Goal: Task Accomplishment & Management: Manage account settings

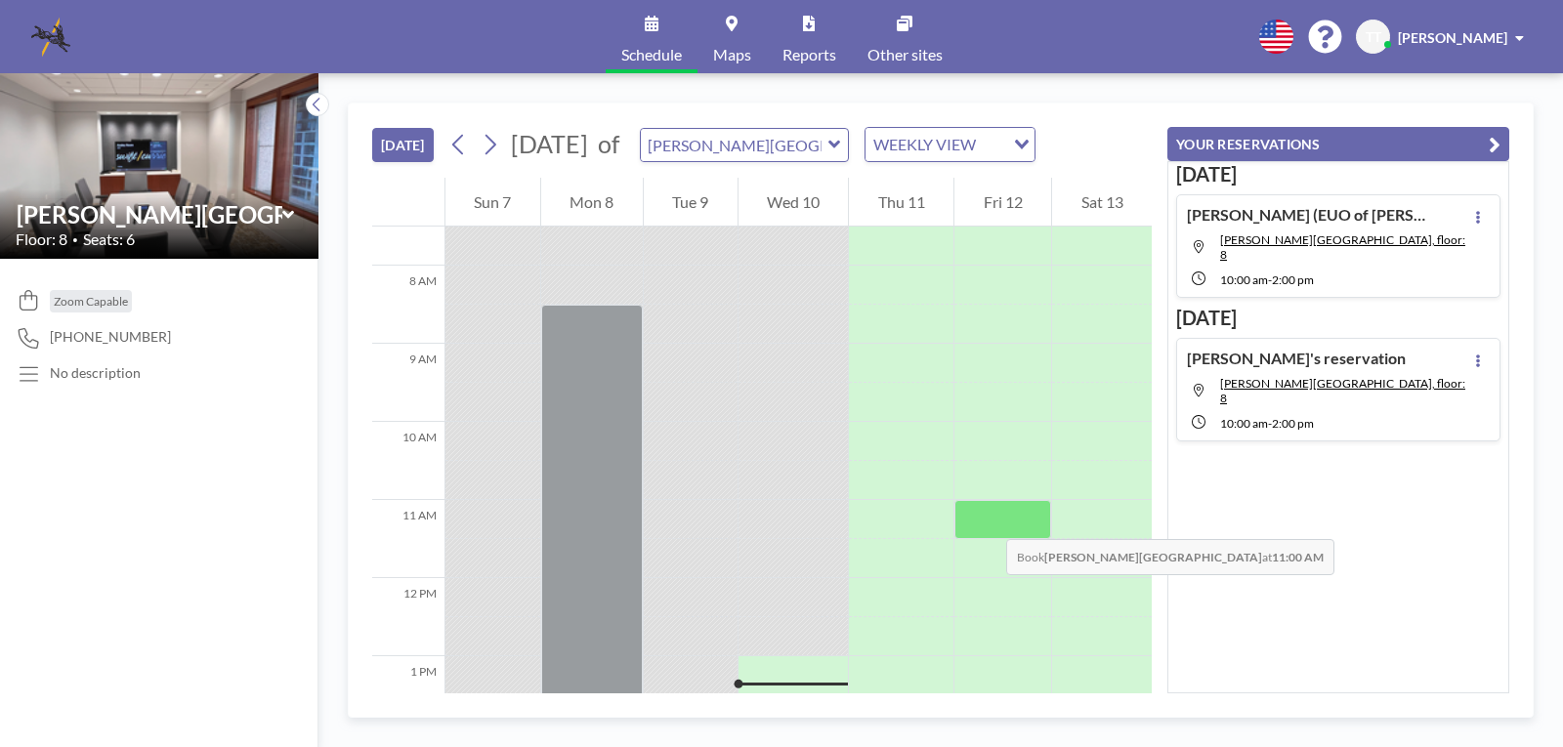
scroll to position [611, 0]
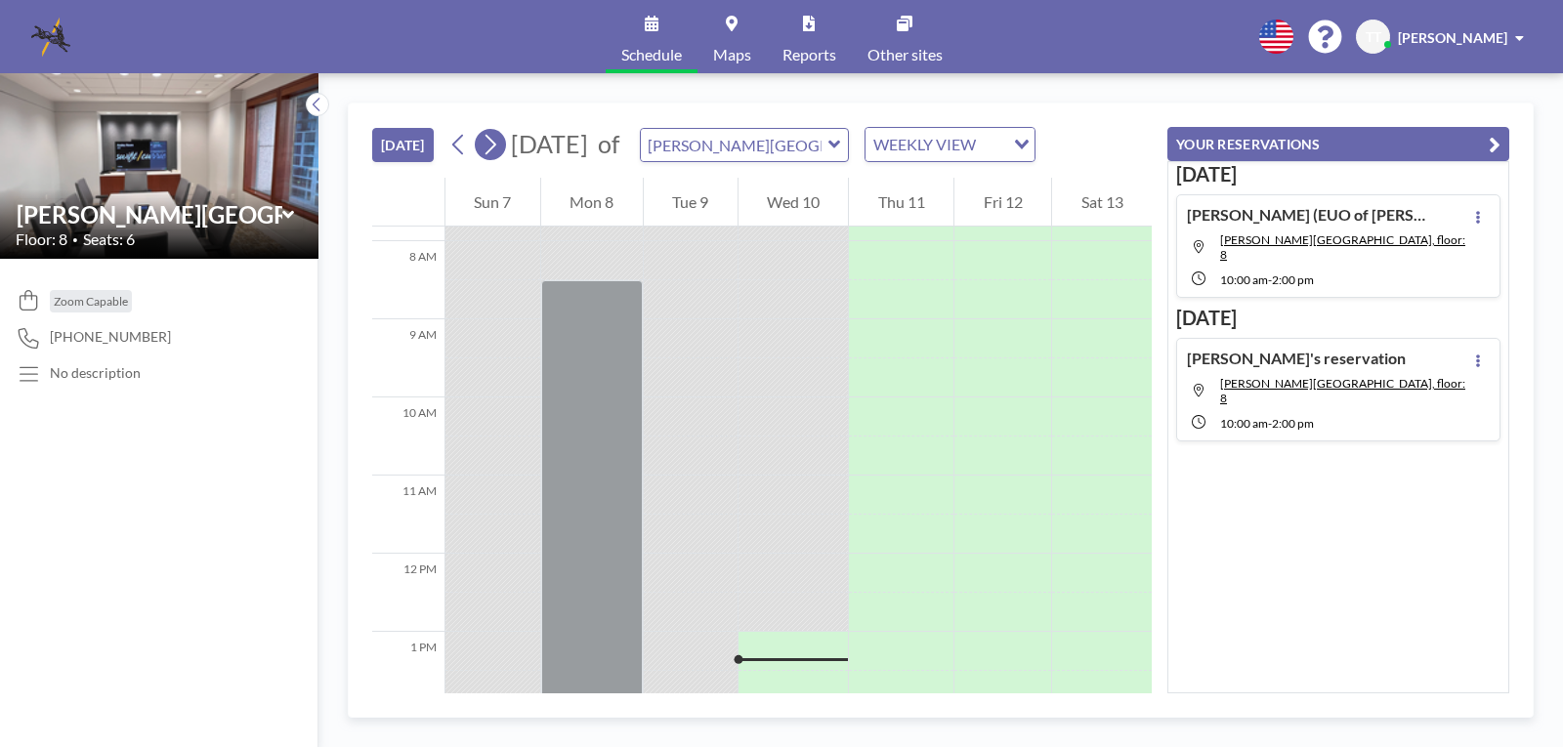
click at [493, 145] on icon at bounding box center [490, 144] width 19 height 29
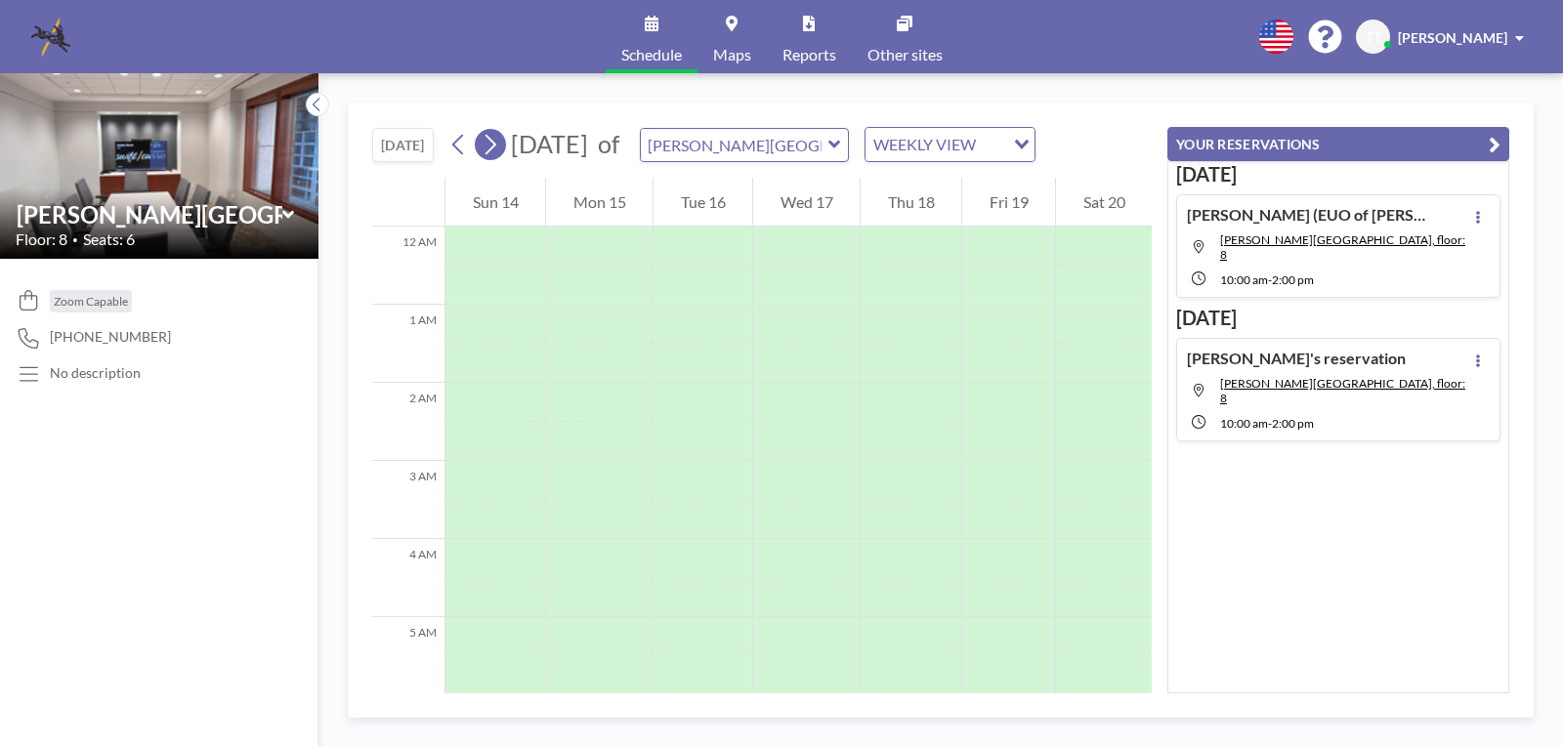
scroll to position [586, 0]
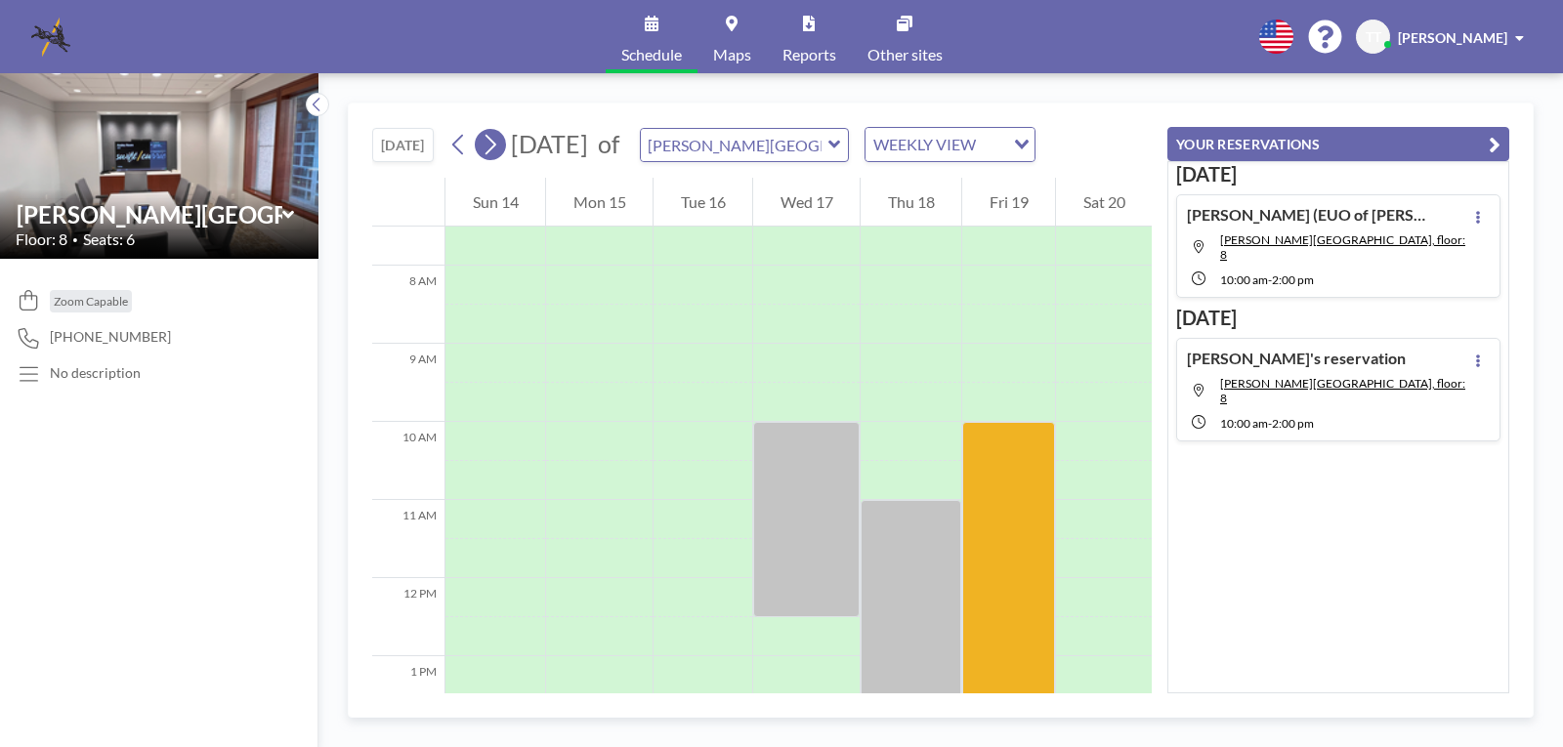
click at [493, 145] on icon at bounding box center [490, 144] width 19 height 29
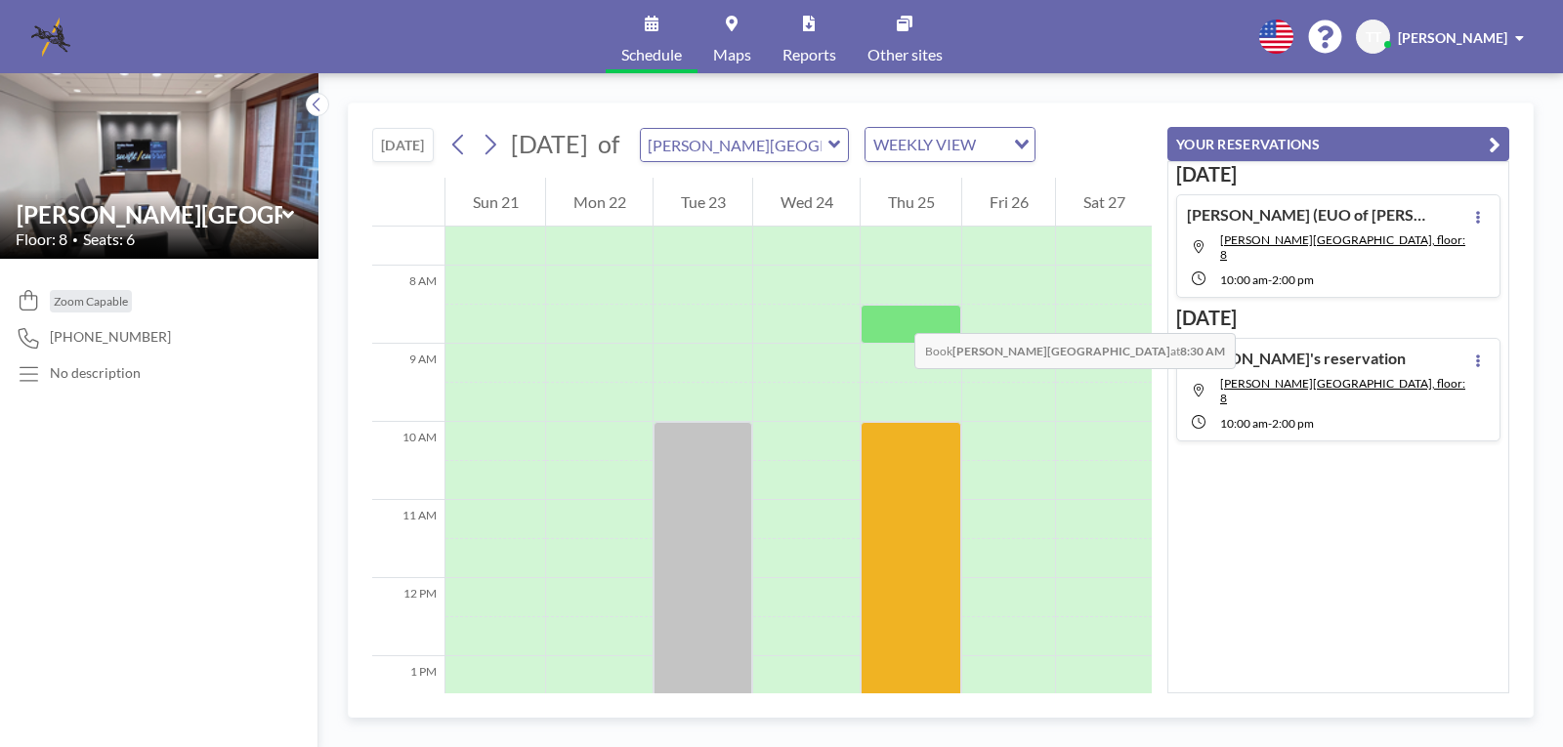
scroll to position [611, 0]
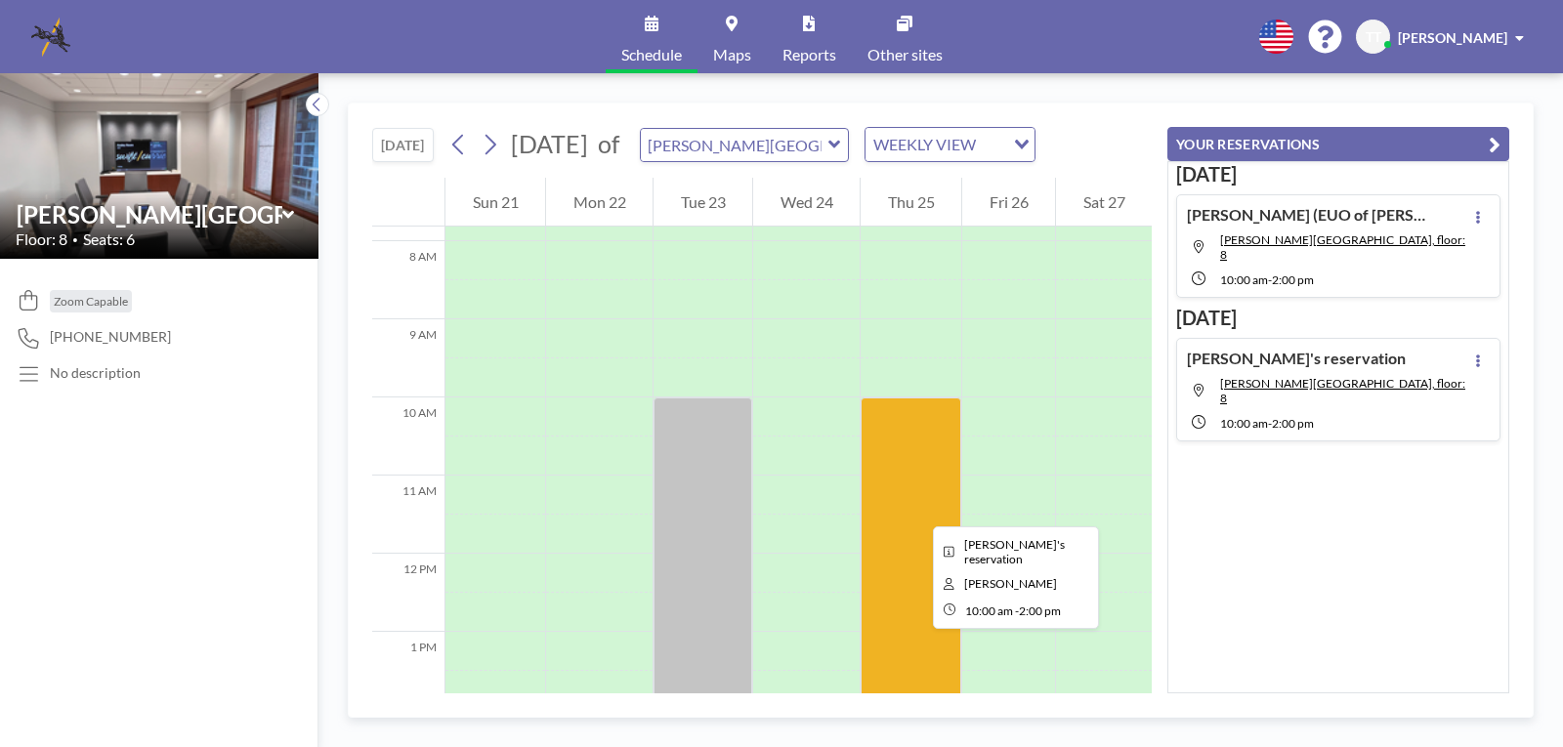
click at [917, 509] on div at bounding box center [911, 554] width 101 height 313
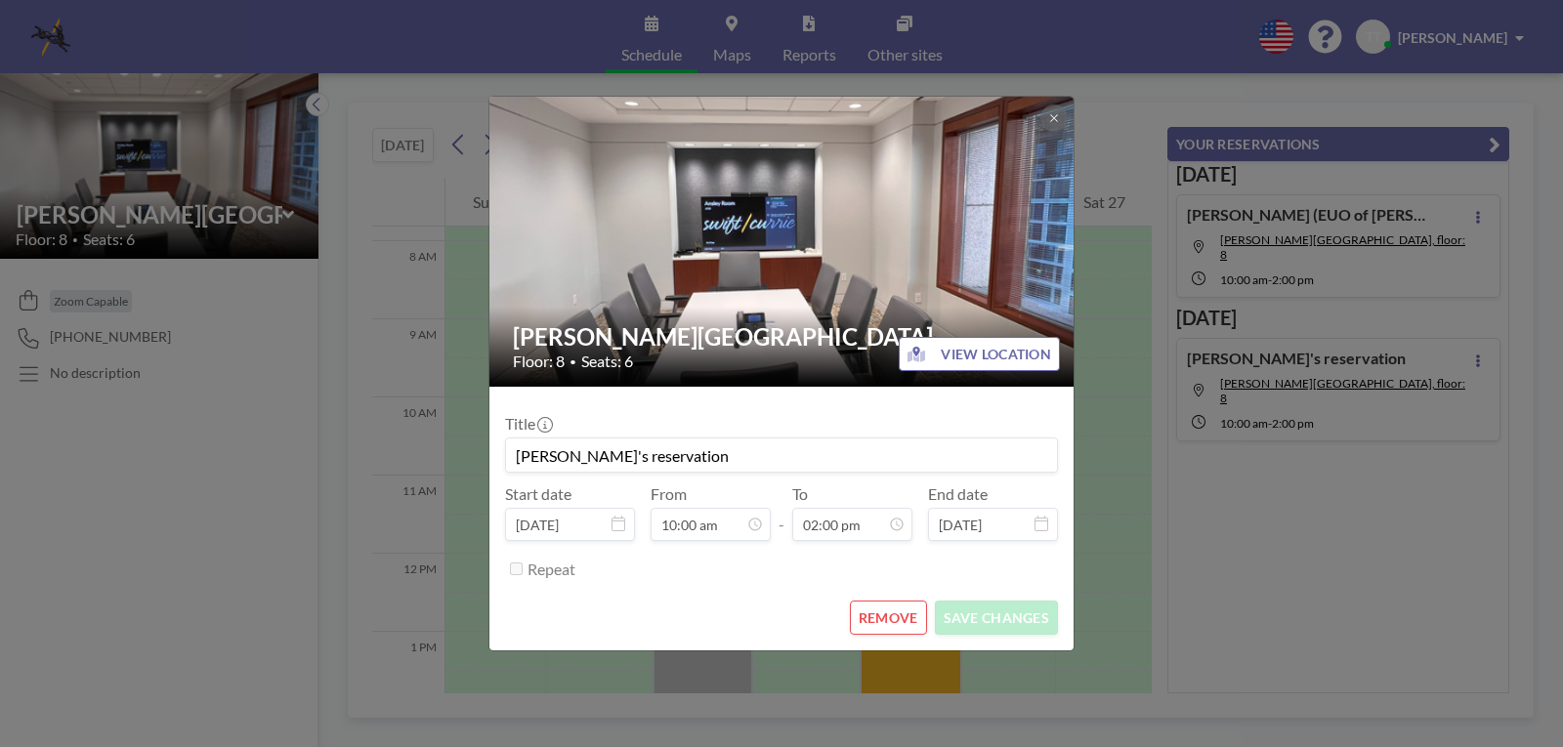
click at [917, 509] on div "Start date [DATE] From 10:00 am - To 02:00 pm End date [DATE]" at bounding box center [781, 513] width 553 height 57
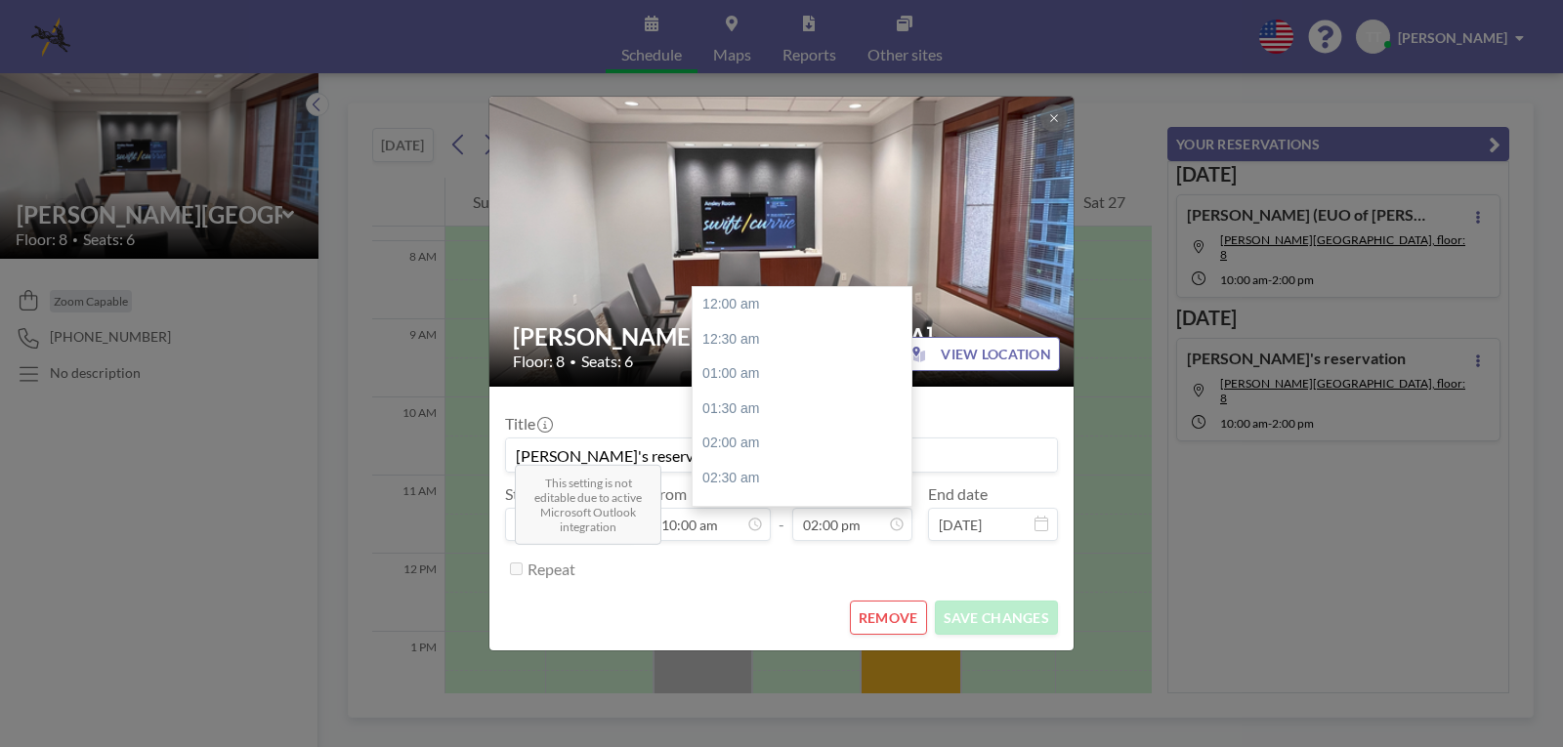
scroll to position [974, 0]
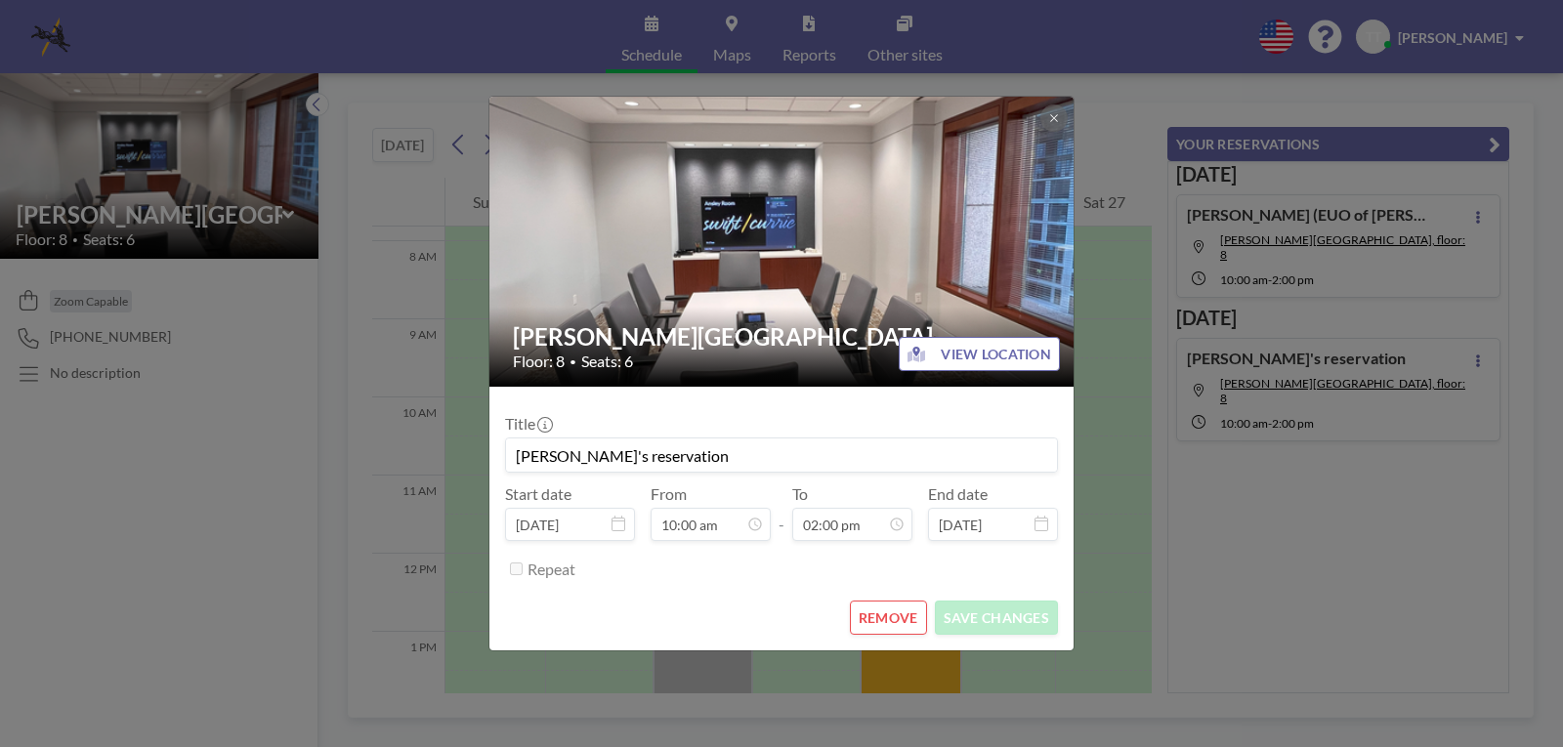
click at [165, 564] on div "[PERSON_NAME] Room Floor: 8 • Seats: 6 VIEW LOCATION Title [PERSON_NAME]'s rese…" at bounding box center [781, 373] width 1563 height 747
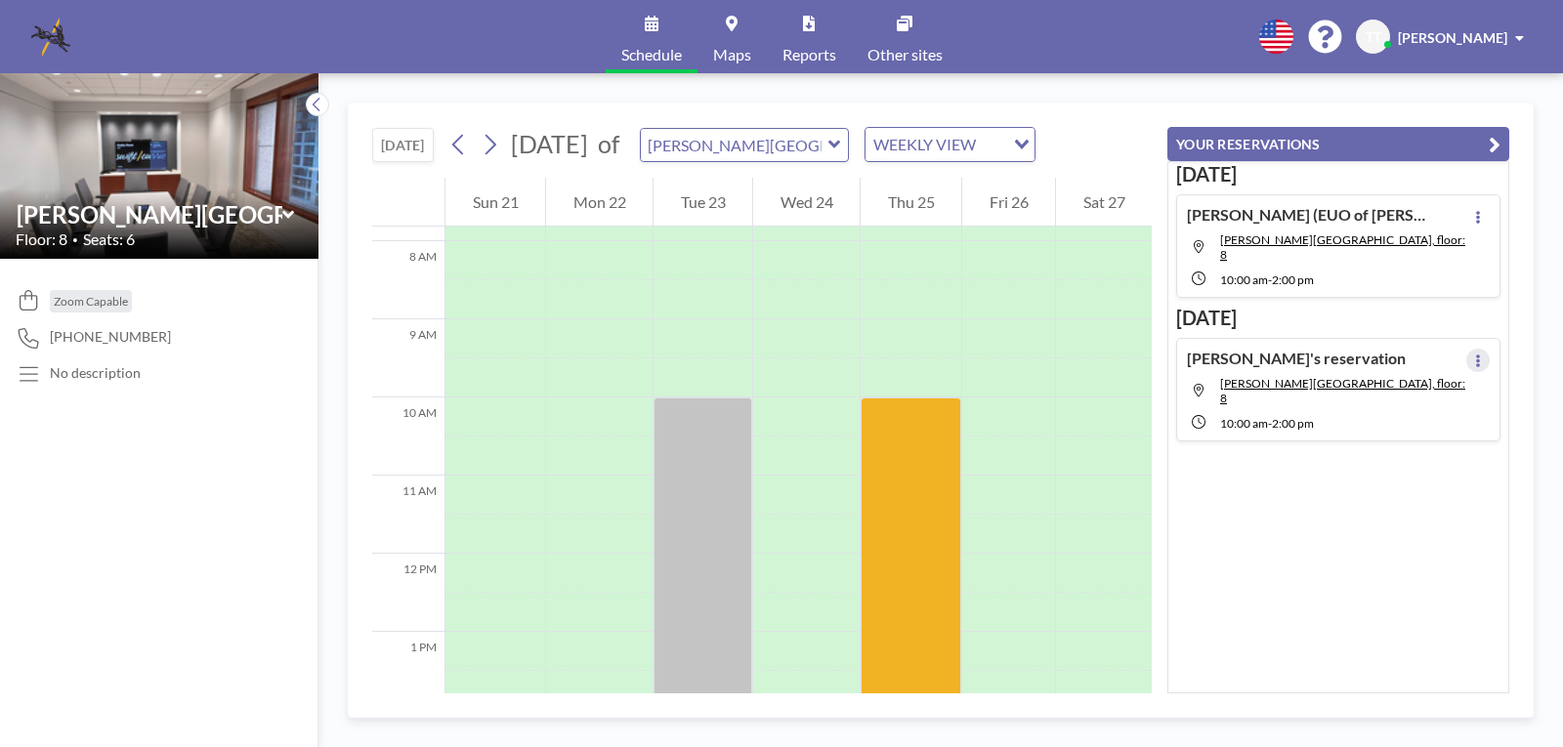
click at [1474, 355] on icon at bounding box center [1478, 361] width 8 height 13
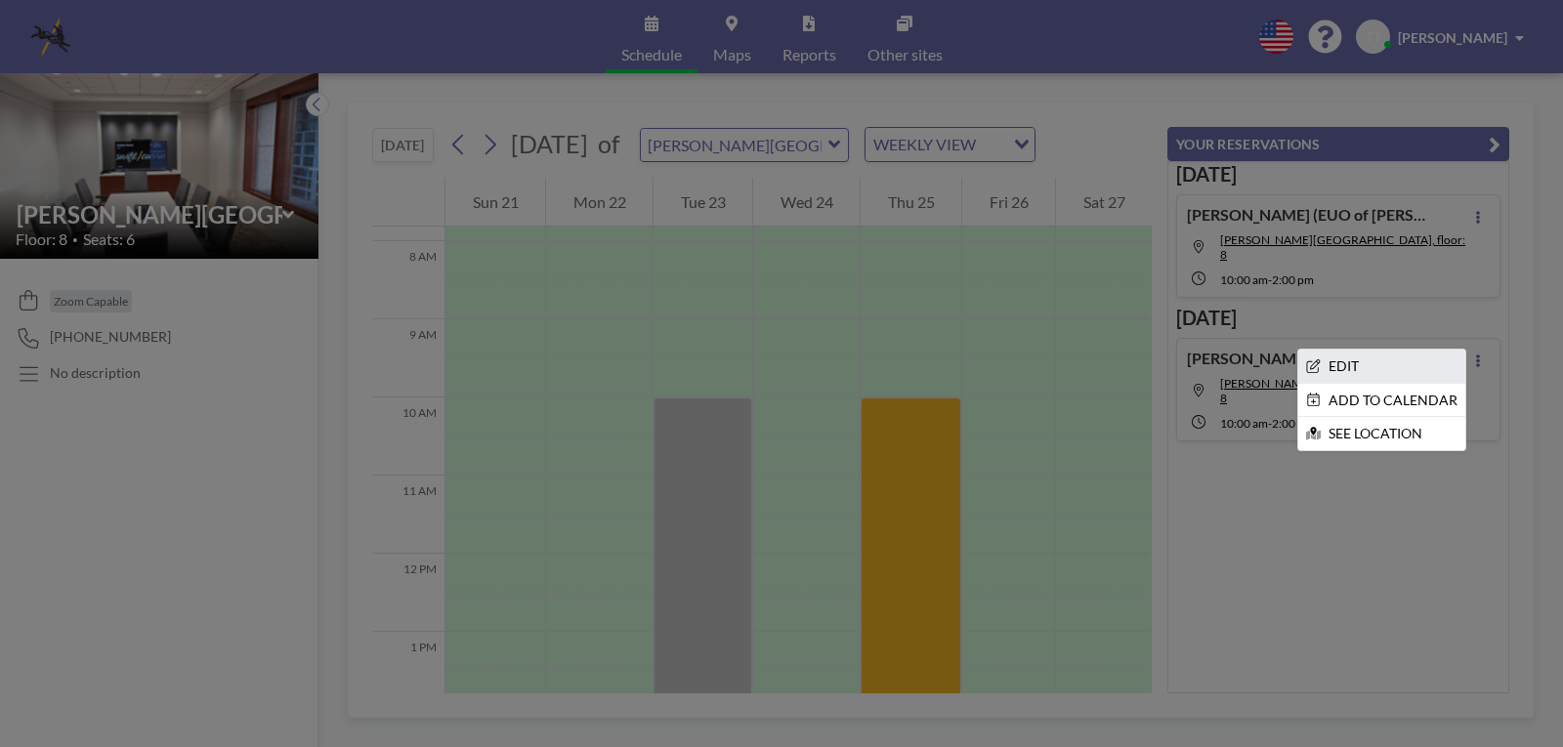
click at [1334, 350] on li "EDIT" at bounding box center [1381, 366] width 167 height 33
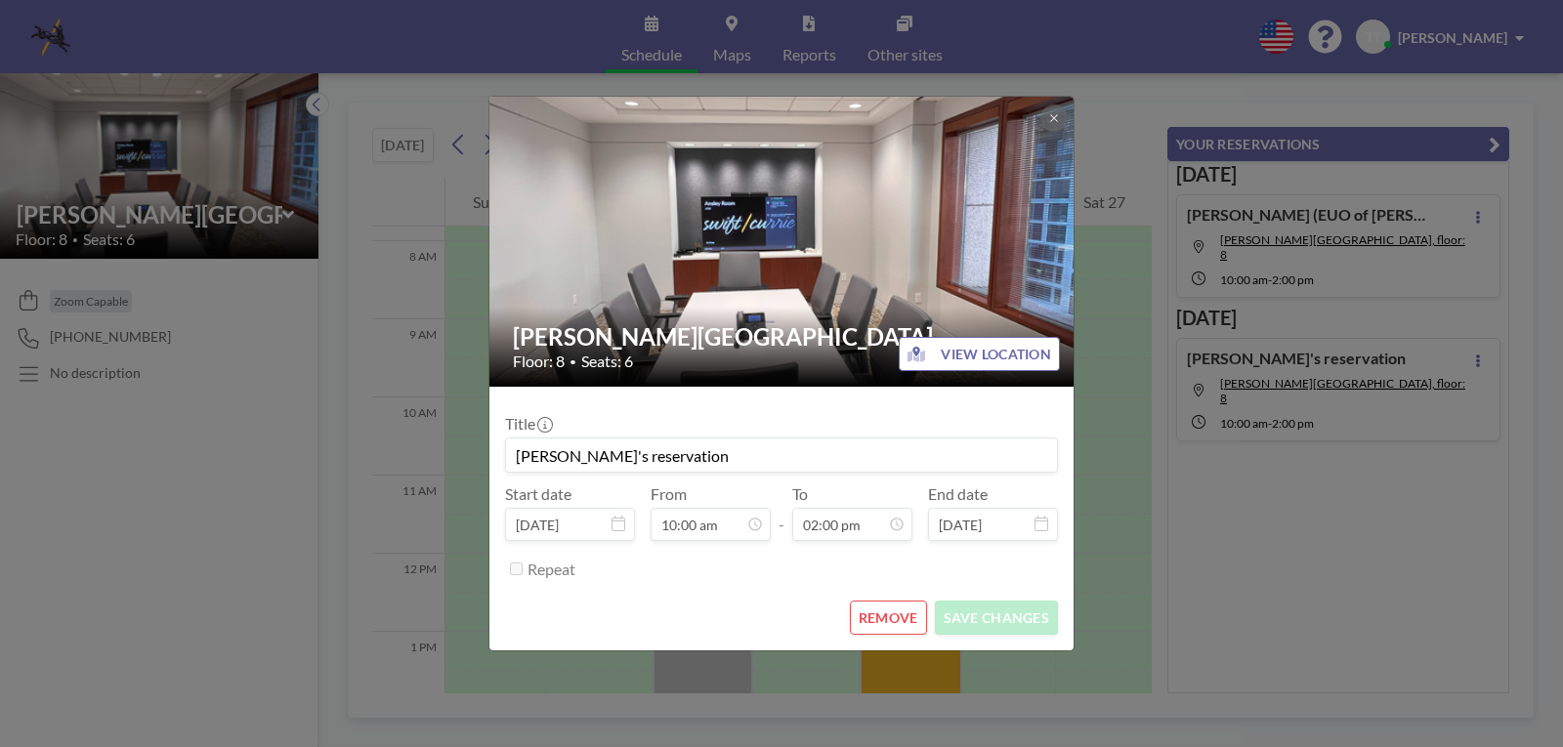
click at [678, 465] on input "[PERSON_NAME]'s reservation" at bounding box center [781, 455] width 551 height 33
drag, startPoint x: 678, startPoint y: 460, endPoint x: 461, endPoint y: 469, distance: 217.0
click at [461, 469] on div "[PERSON_NAME] Room Floor: 8 • Seats: 6 VIEW LOCATION Title [PERSON_NAME]'s rese…" at bounding box center [781, 373] width 1563 height 747
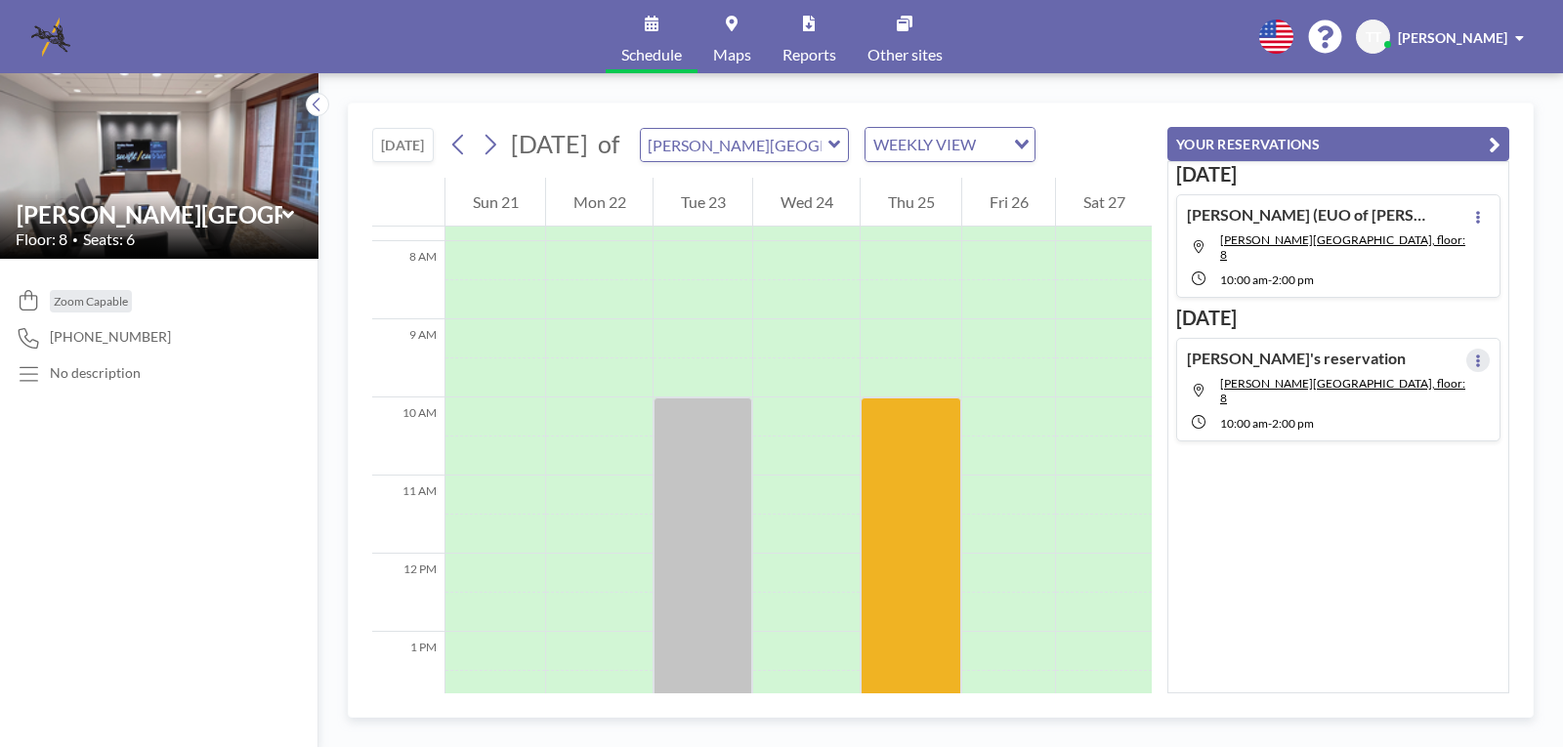
click at [1476, 355] on icon at bounding box center [1478, 361] width 4 height 13
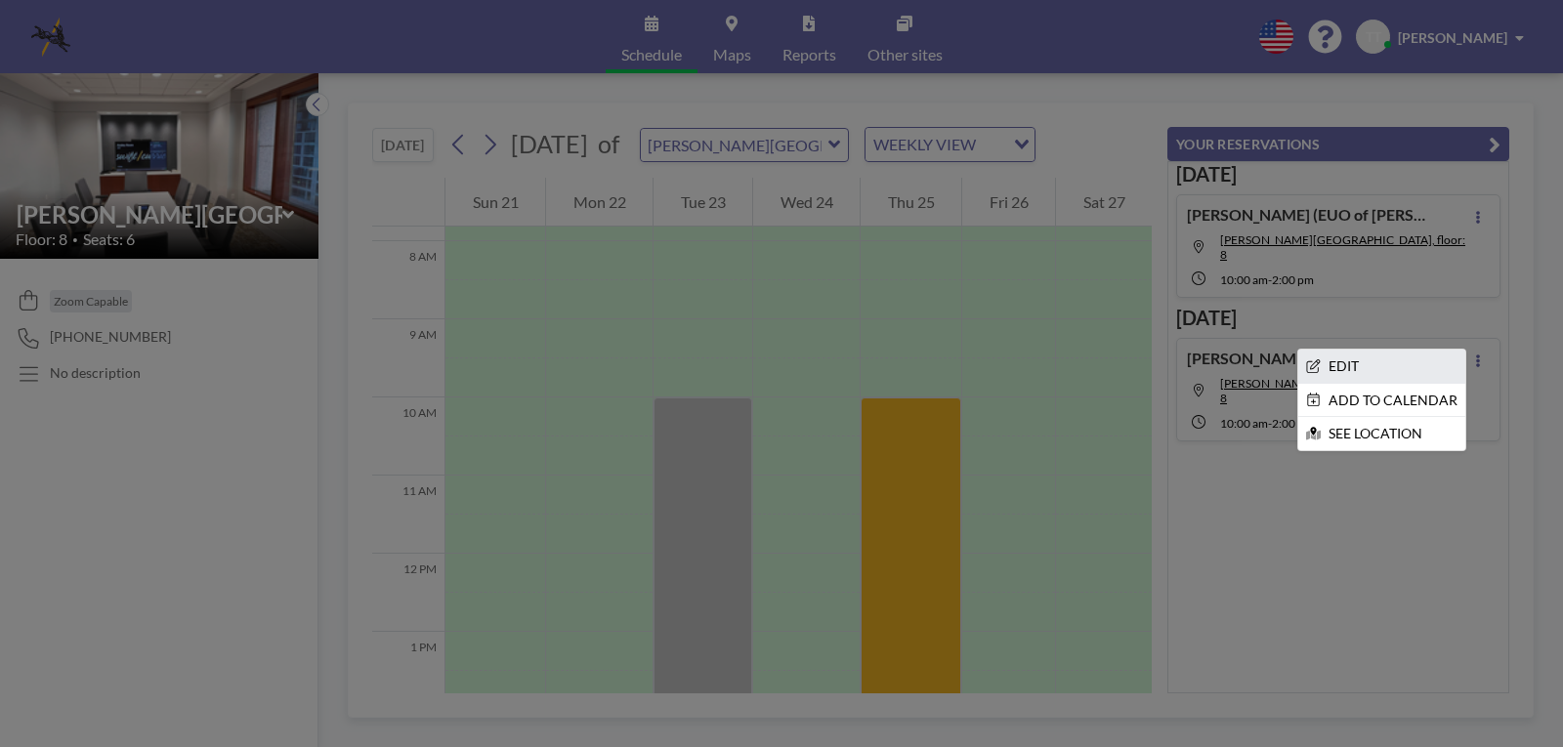
click at [1340, 361] on li "EDIT" at bounding box center [1381, 366] width 167 height 33
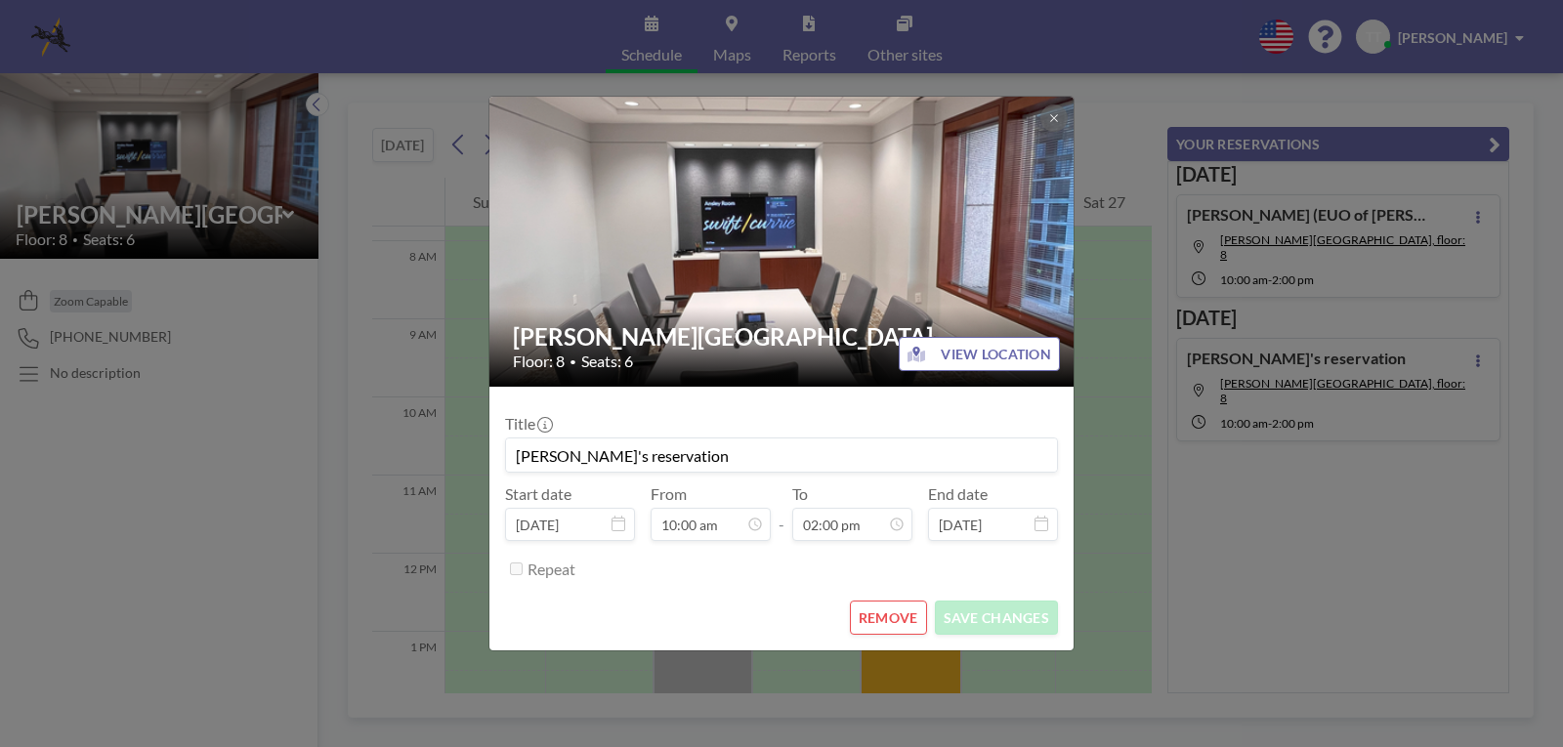
drag, startPoint x: 654, startPoint y: 458, endPoint x: 519, endPoint y: 456, distance: 134.8
click at [519, 456] on input "[PERSON_NAME]'s reservation" at bounding box center [781, 455] width 551 height 33
type input "[PERSON_NAME] Depo of Dunwoody"
click at [970, 615] on button "SAVE CHANGES" at bounding box center [996, 618] width 123 height 34
